Goal: Task Accomplishment & Management: Manage account settings

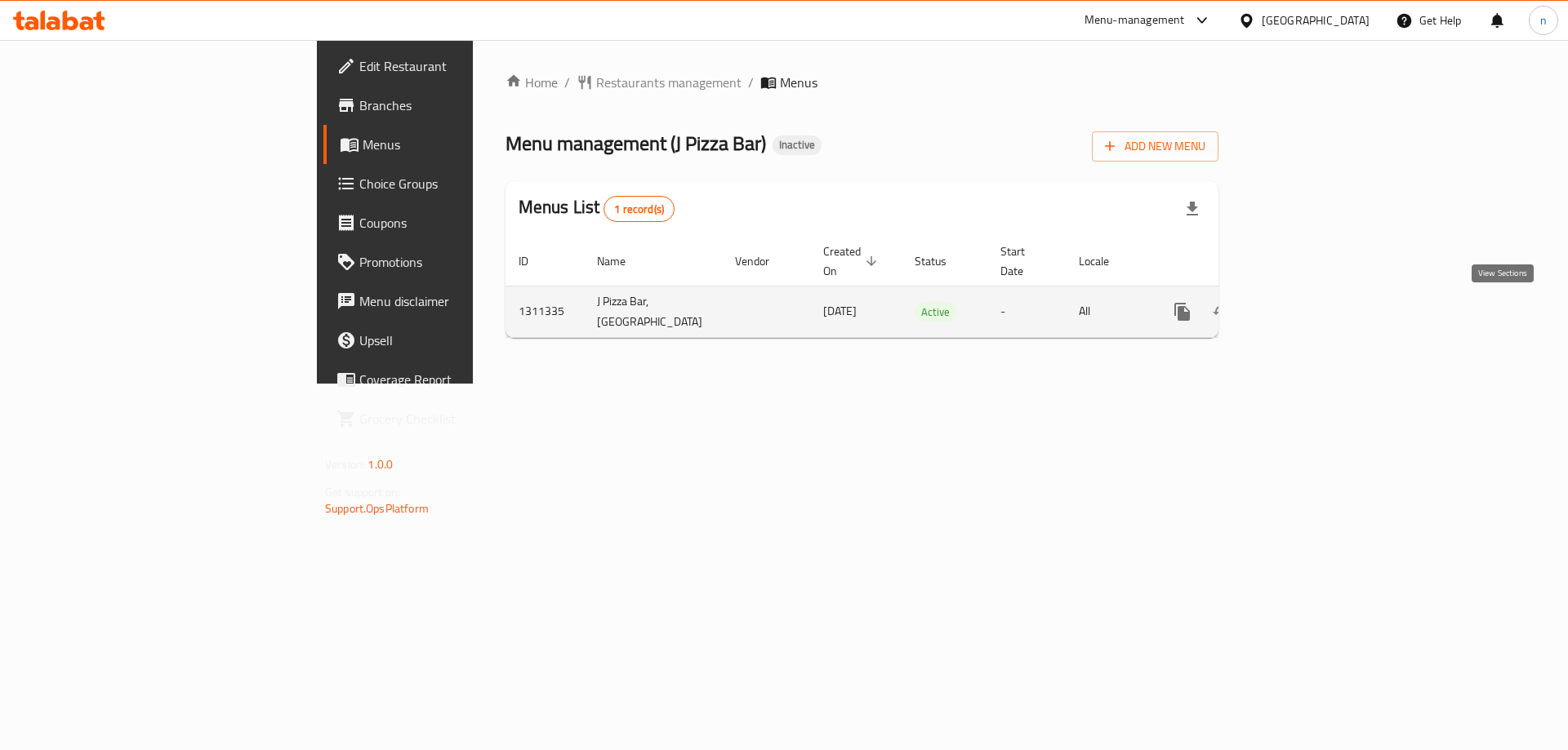
click at [1310, 313] on icon "enhanced table" at bounding box center [1300, 311] width 20 height 20
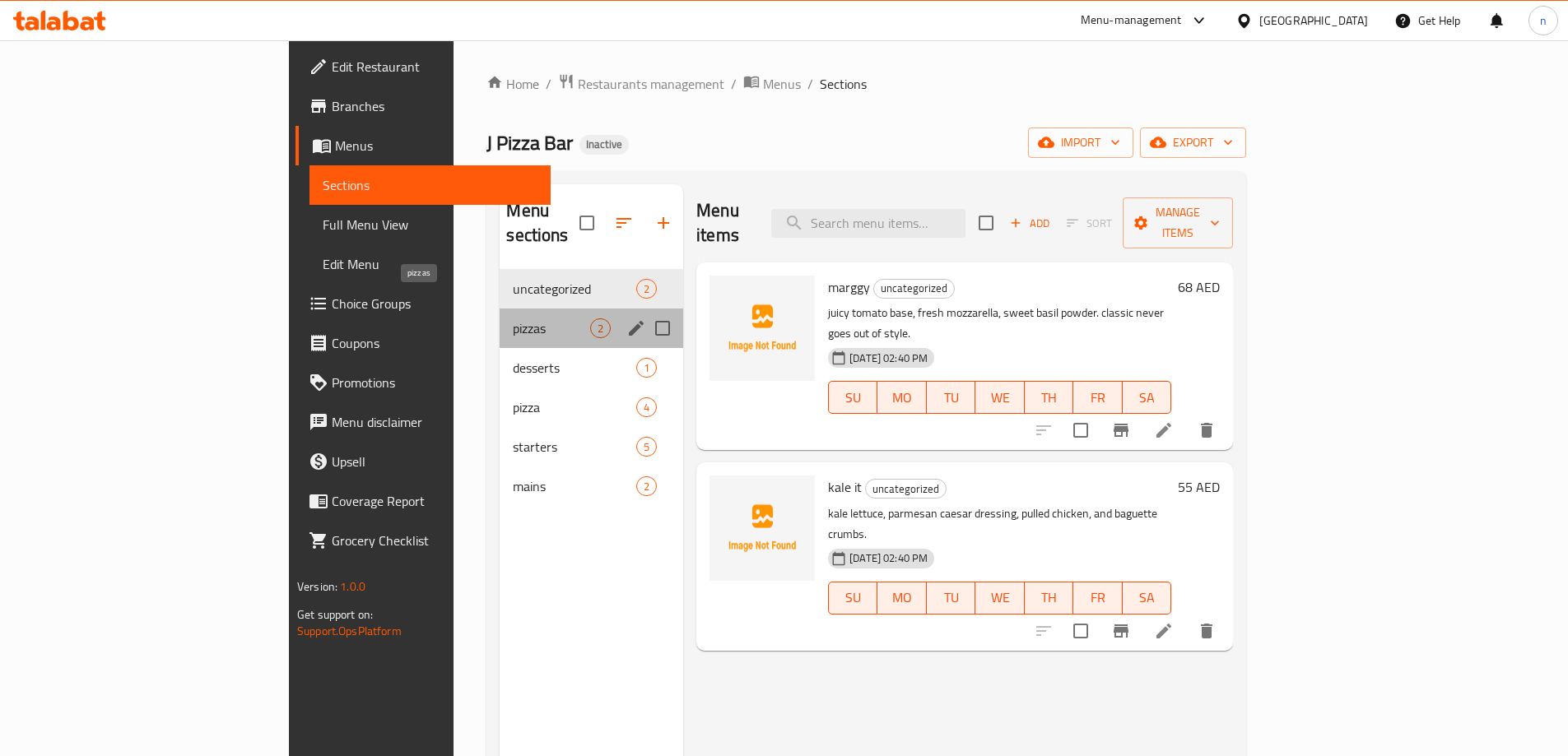
click at [512, 318] on span "pizzas" at bounding box center [551, 328] width 77 height 20
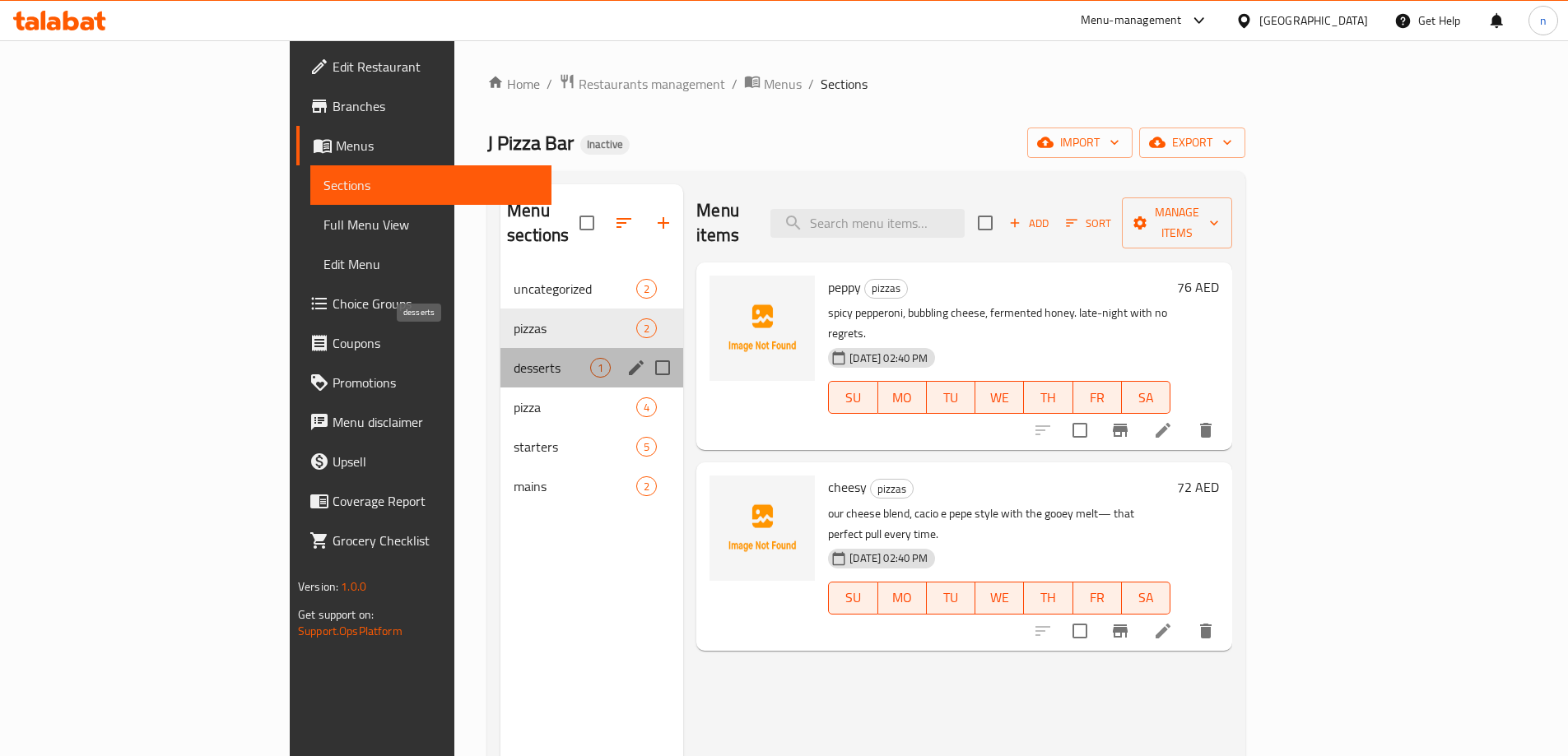
click at [513, 358] on span "desserts" at bounding box center [551, 367] width 76 height 20
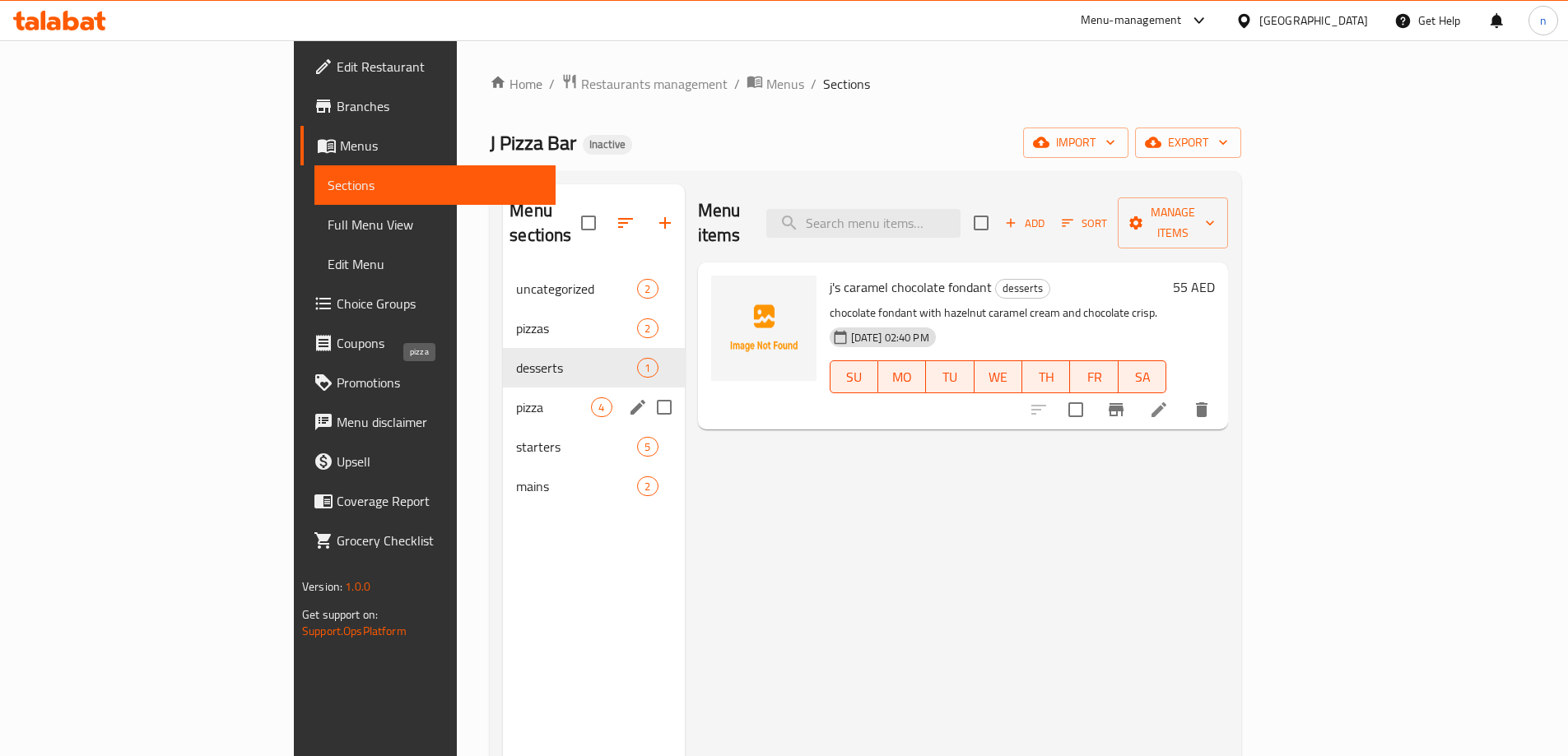
click at [516, 397] on span "pizza" at bounding box center [554, 407] width 75 height 20
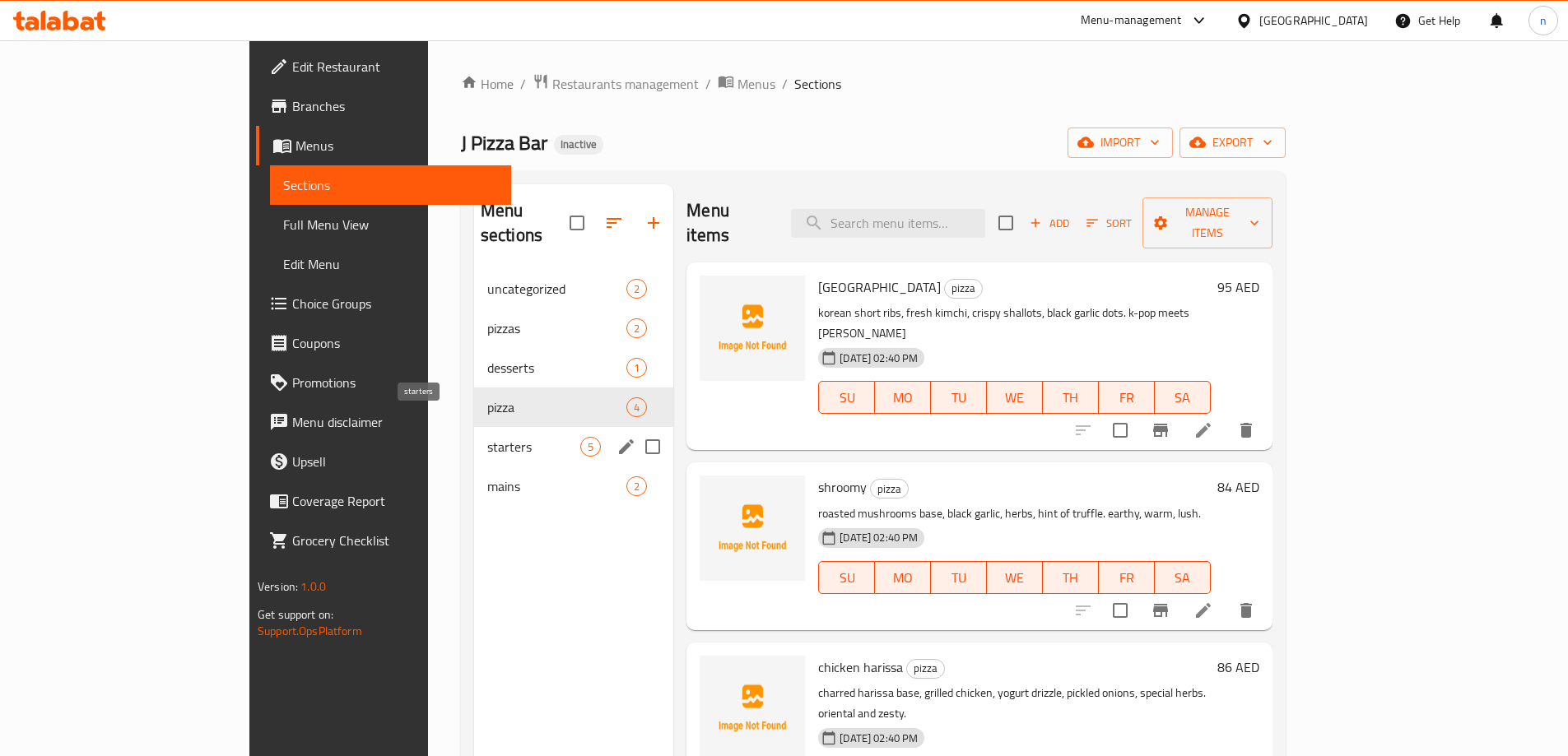
click at [487, 437] on span "starters" at bounding box center [533, 446] width 93 height 20
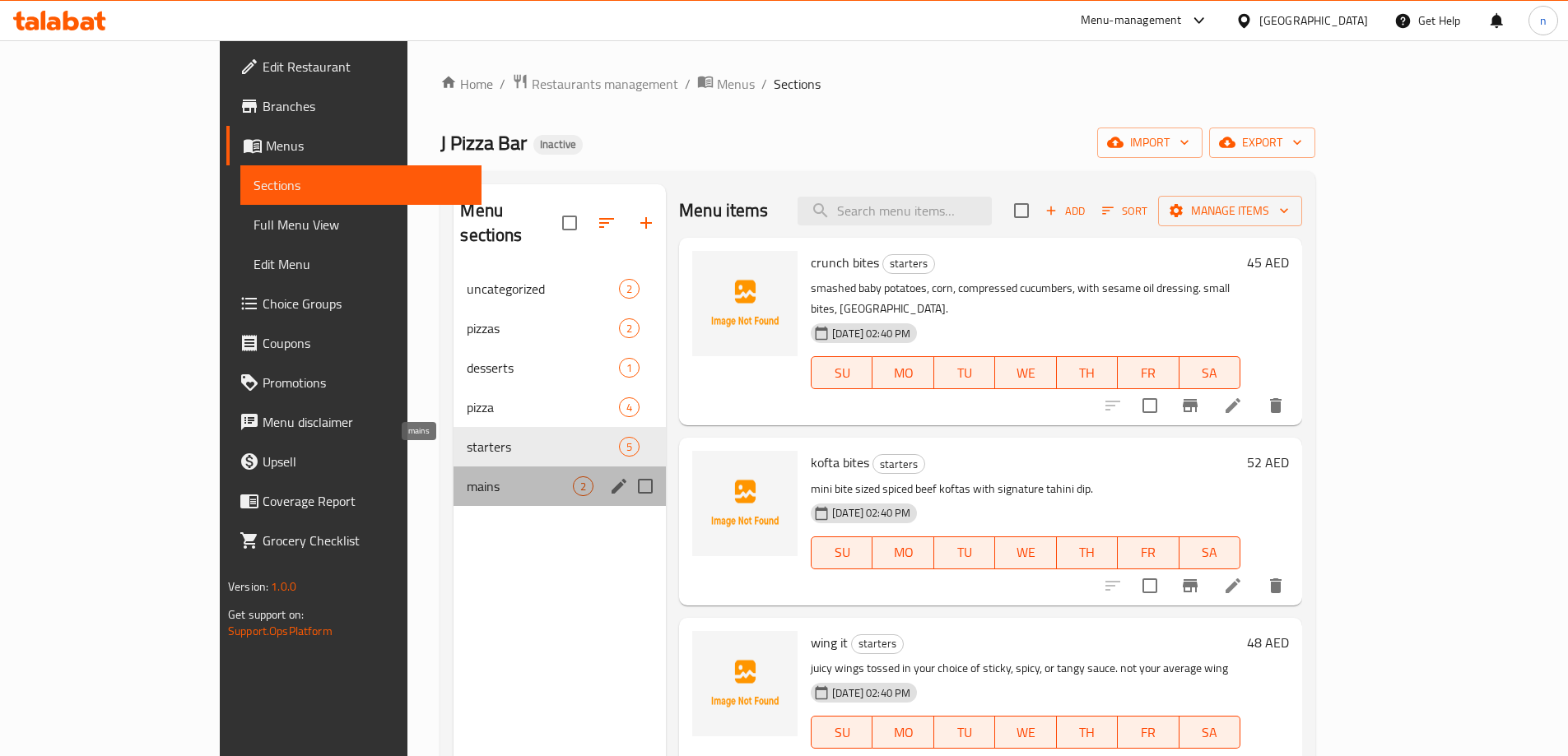
click at [466, 476] on span "mains" at bounding box center [519, 486] width 106 height 20
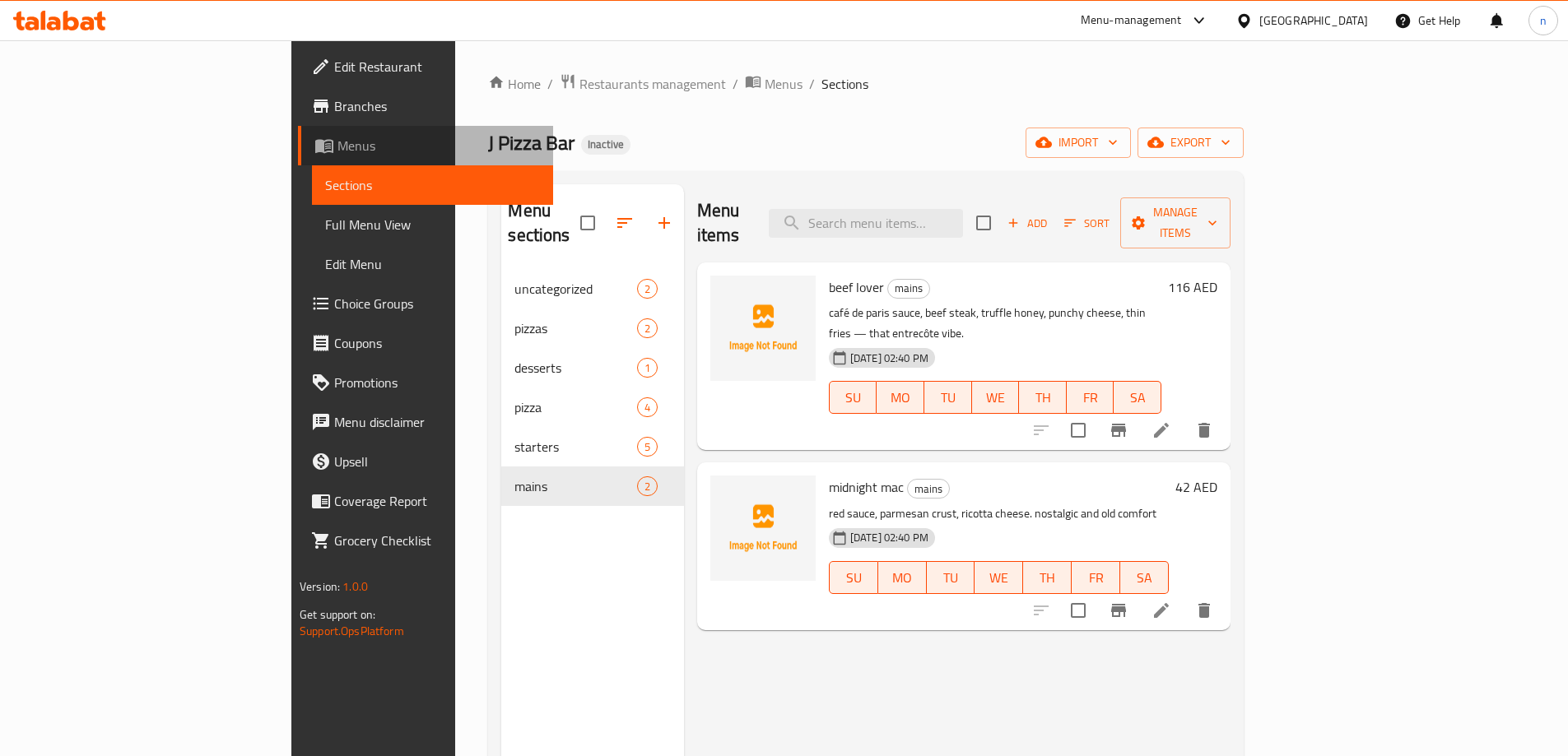
click at [337, 143] on span "Menus" at bounding box center [438, 145] width 202 height 20
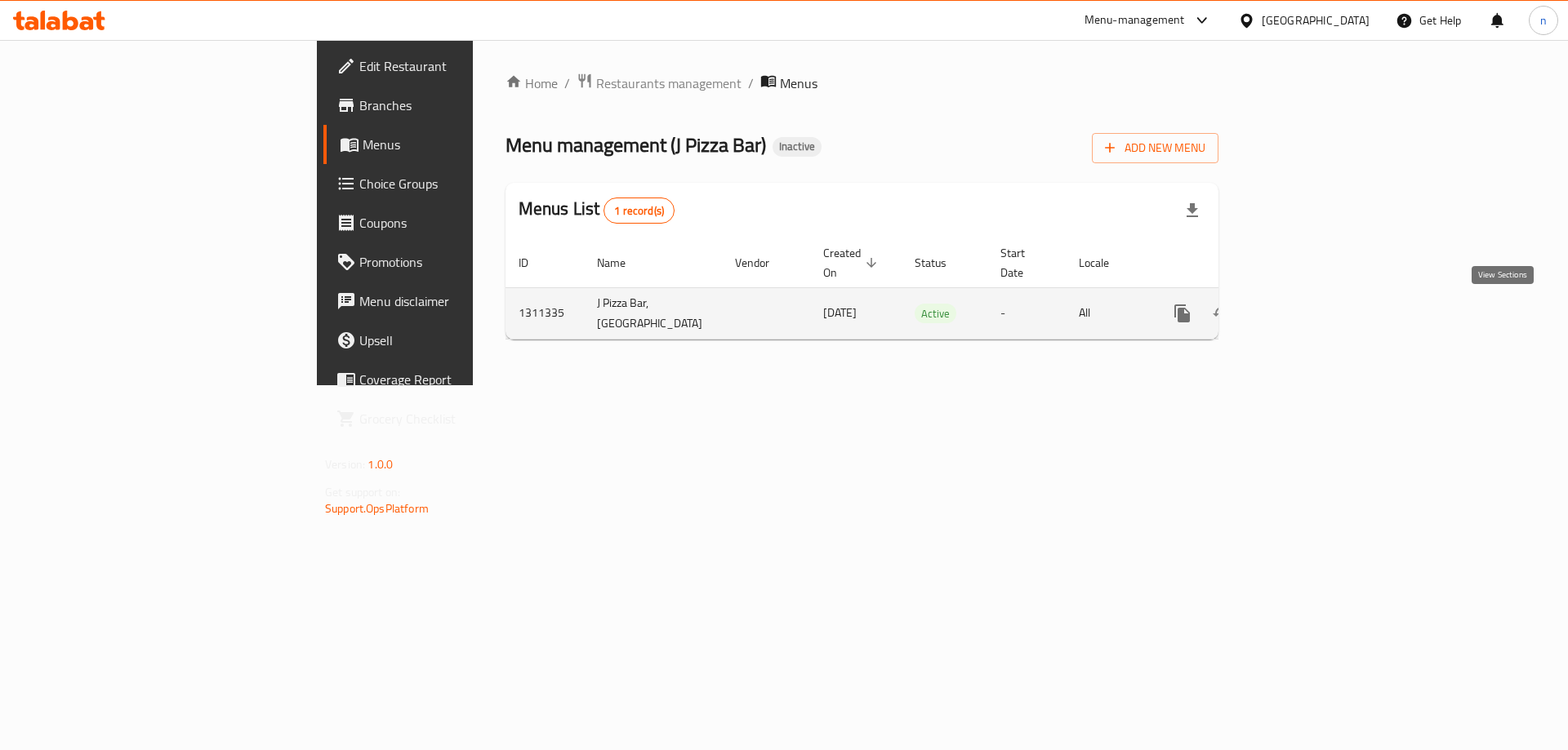
click at [1319, 313] on link "enhanced table" at bounding box center [1300, 314] width 39 height 39
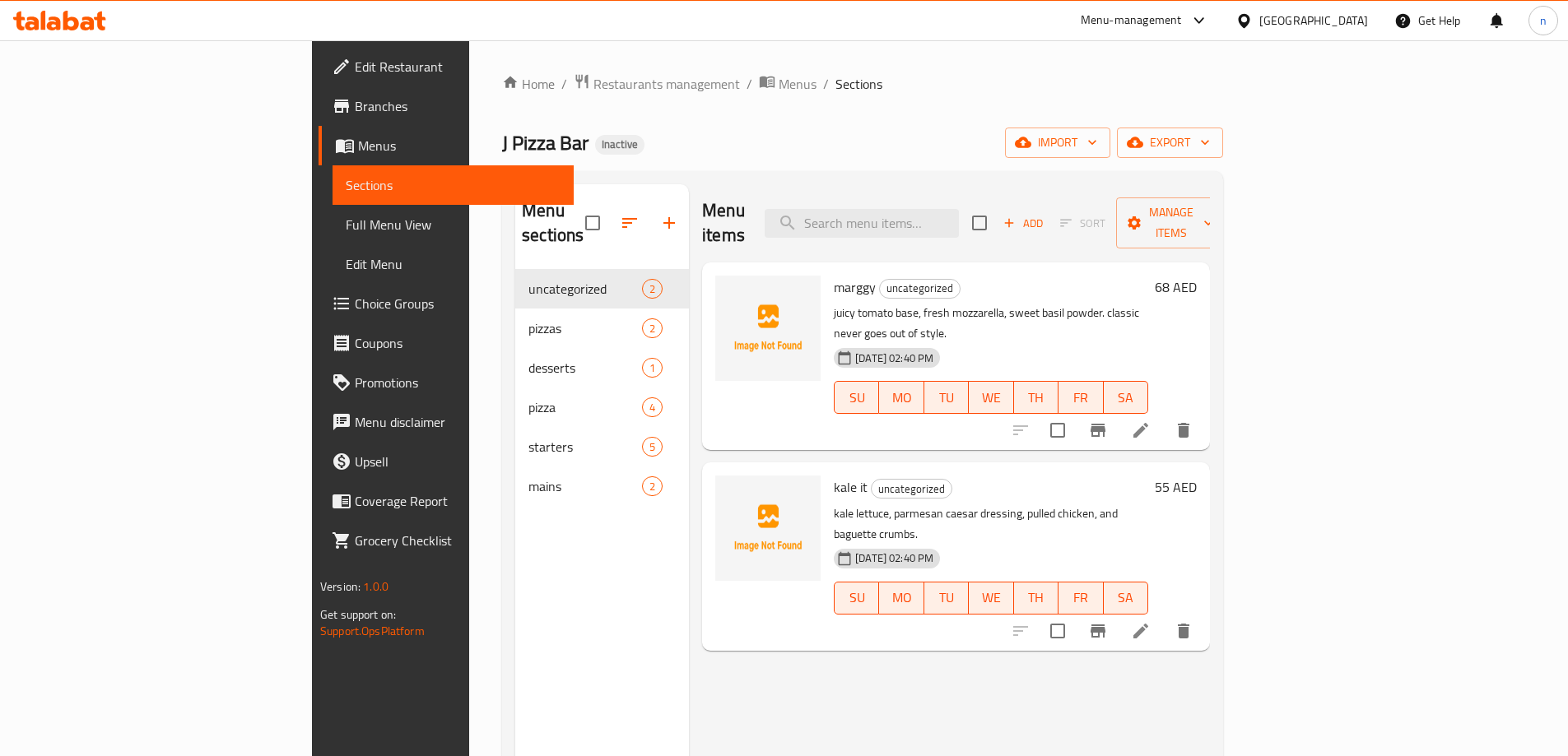
click at [355, 65] on span "Edit Restaurant" at bounding box center [458, 66] width 205 height 20
